Goal: Task Accomplishment & Management: Manage account settings

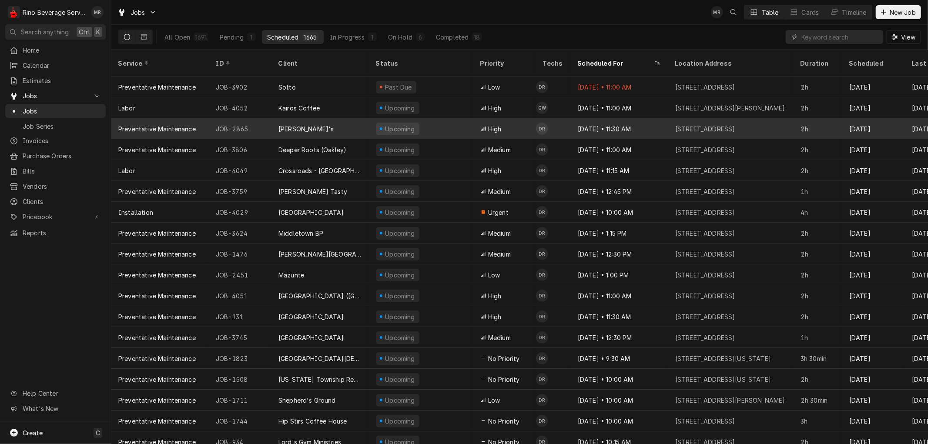
click at [436, 118] on div "Upcoming" at bounding box center [421, 128] width 104 height 21
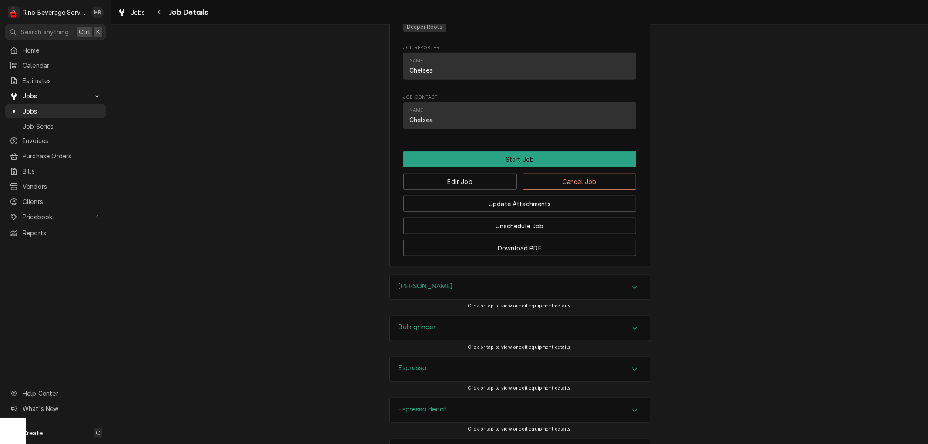
scroll to position [532, 0]
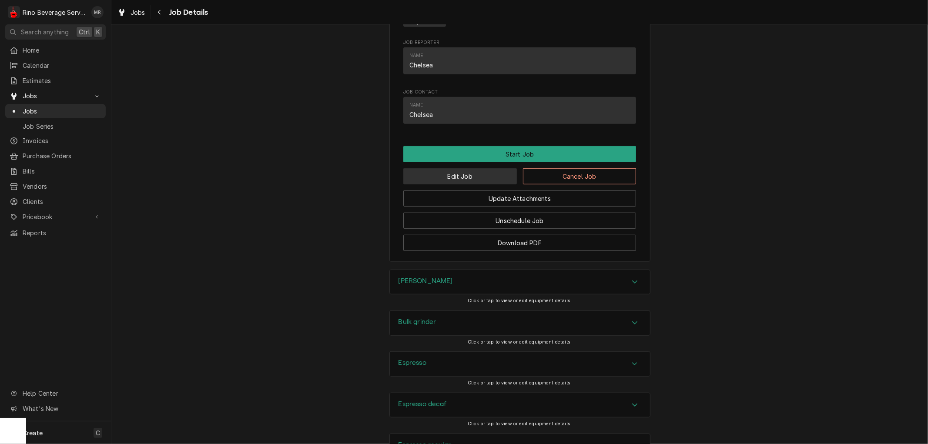
click at [464, 184] on button "Edit Job" at bounding box center [460, 176] width 114 height 16
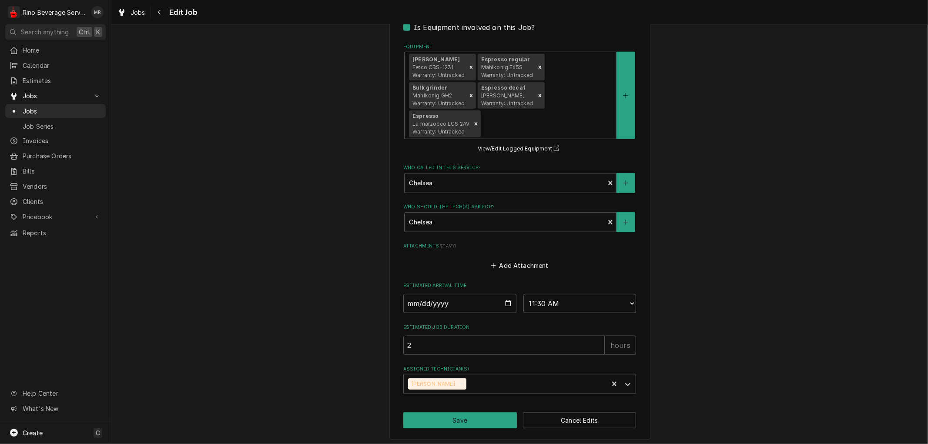
scroll to position [588, 0]
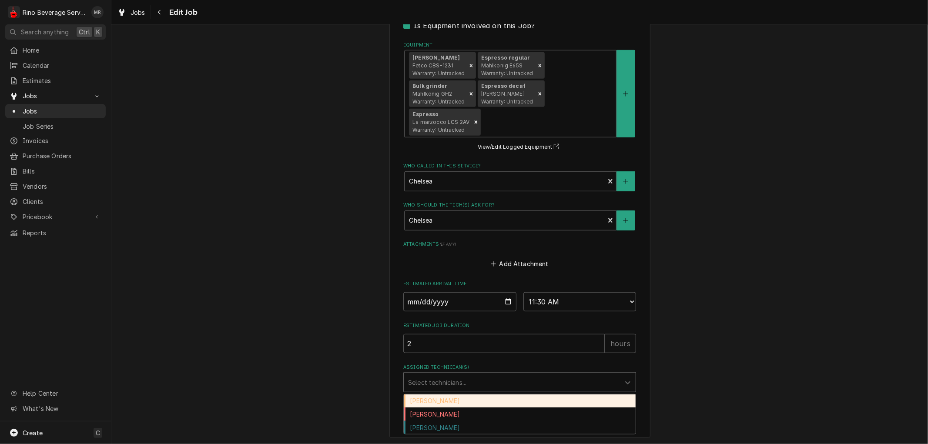
click at [479, 380] on div "Assigned Technician(s)" at bounding box center [512, 383] width 208 height 16
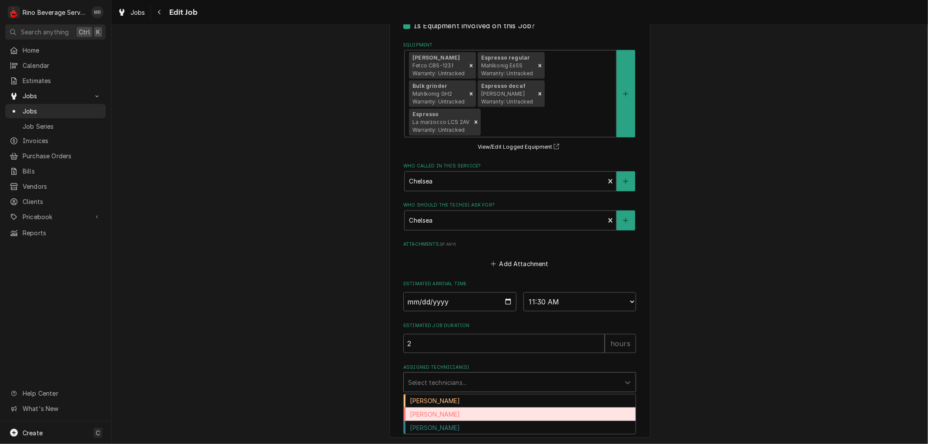
click at [450, 411] on div "Dane Vagedes" at bounding box center [520, 414] width 232 height 13
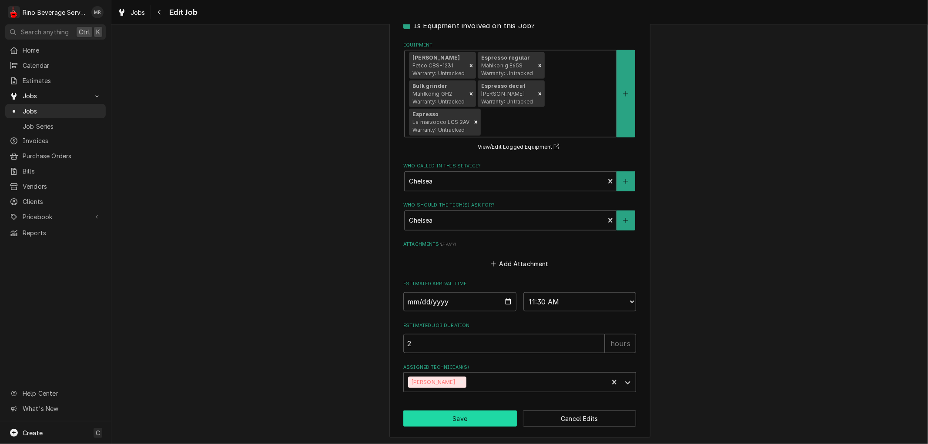
click at [449, 416] on button "Save" at bounding box center [460, 419] width 114 height 16
type textarea "x"
